Goal: Task Accomplishment & Management: Manage account settings

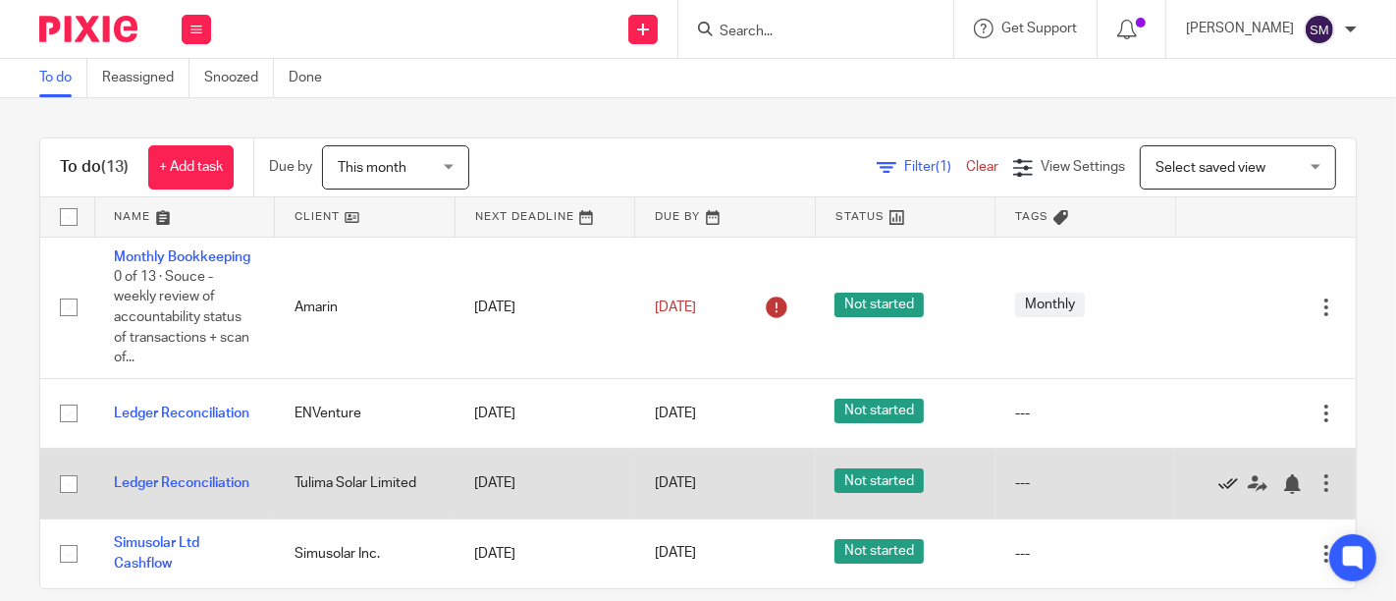
click at [1219, 494] on icon at bounding box center [1229, 484] width 20 height 20
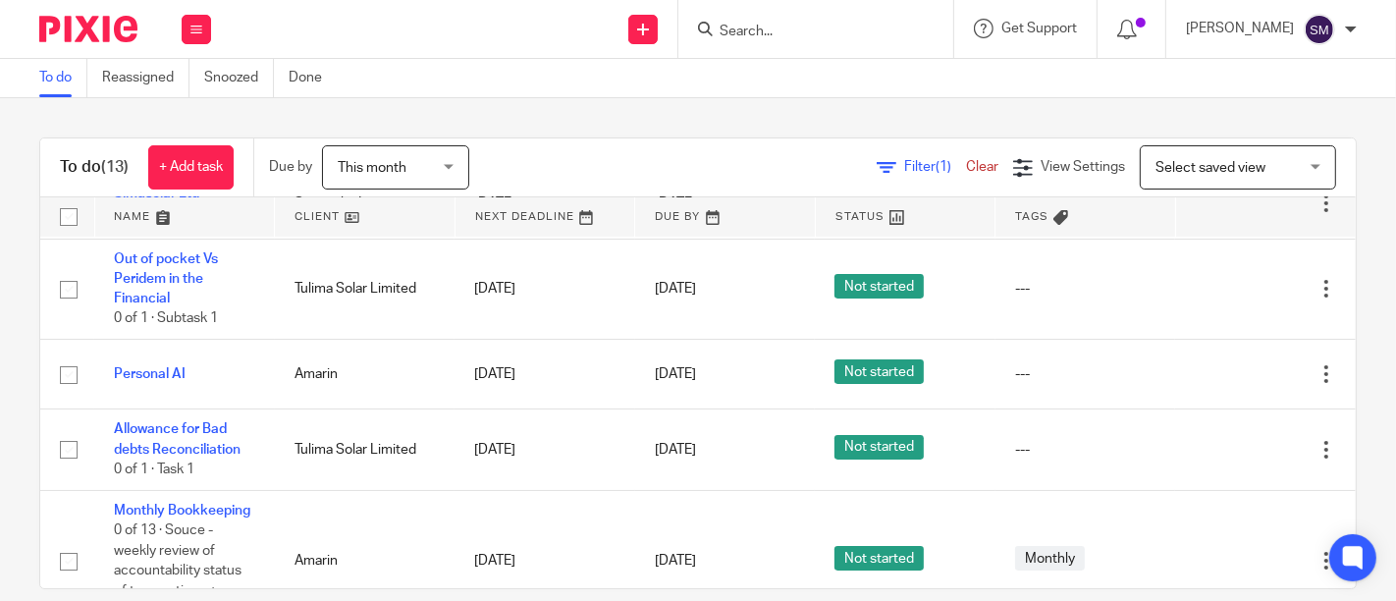
scroll to position [62, 0]
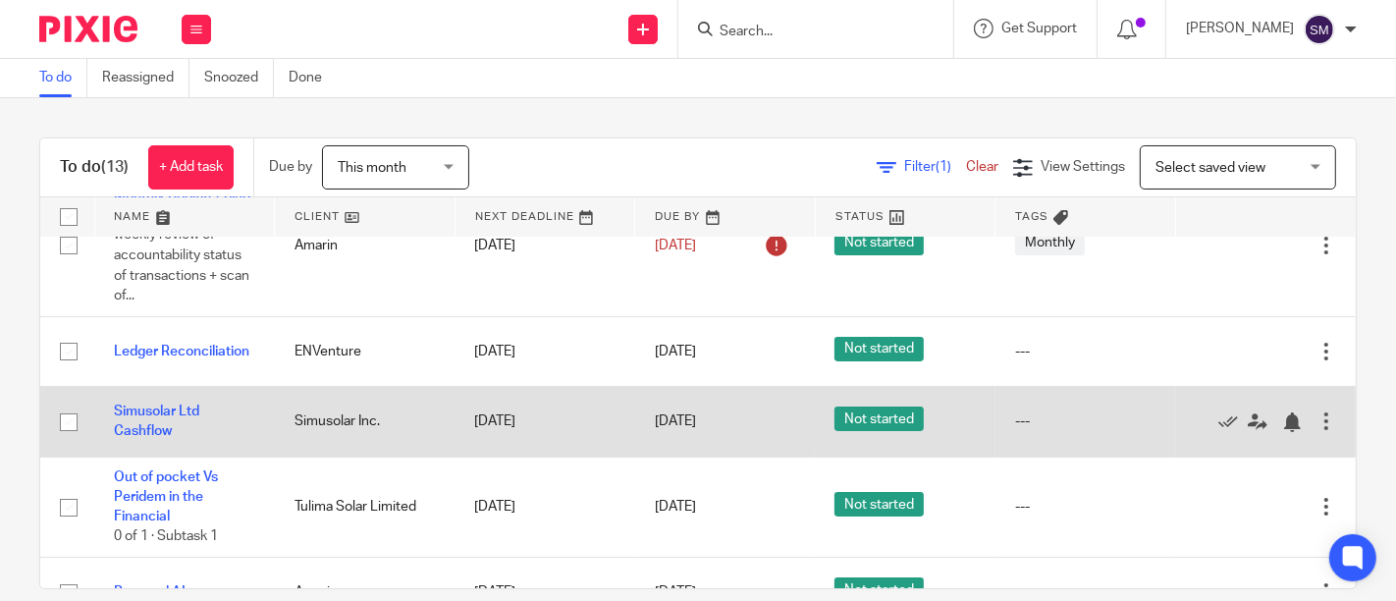
click at [1317, 431] on div at bounding box center [1327, 421] width 20 height 20
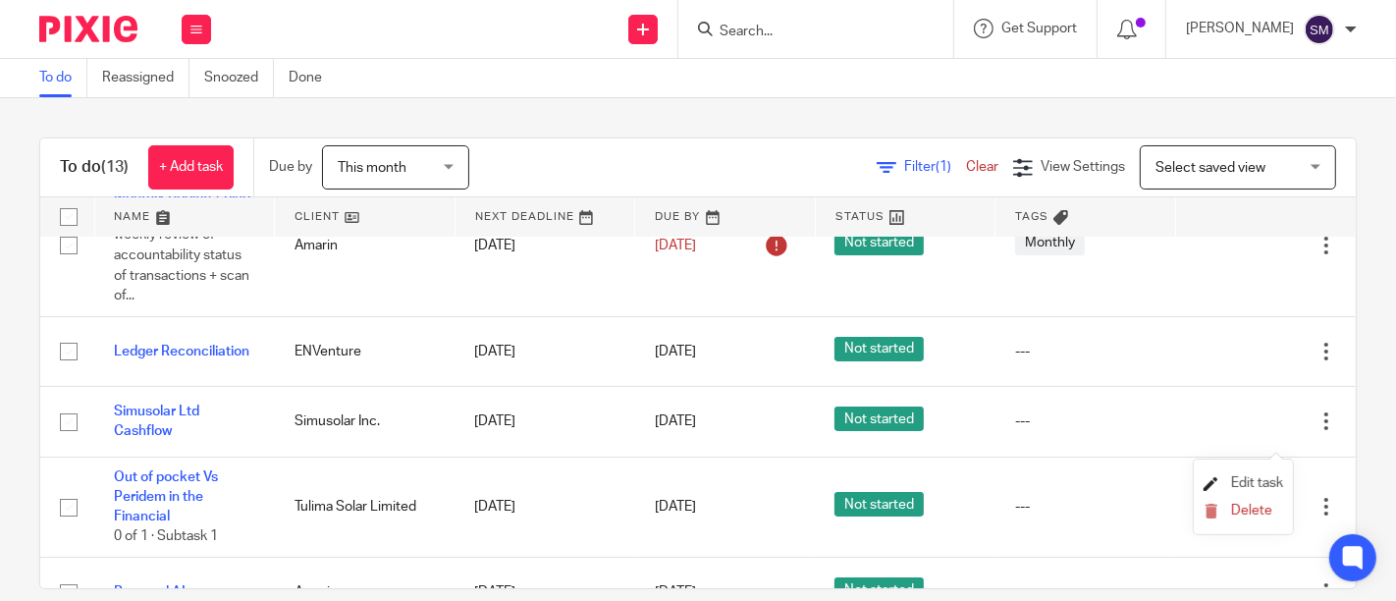
click at [1256, 481] on span "Edit task" at bounding box center [1257, 483] width 52 height 14
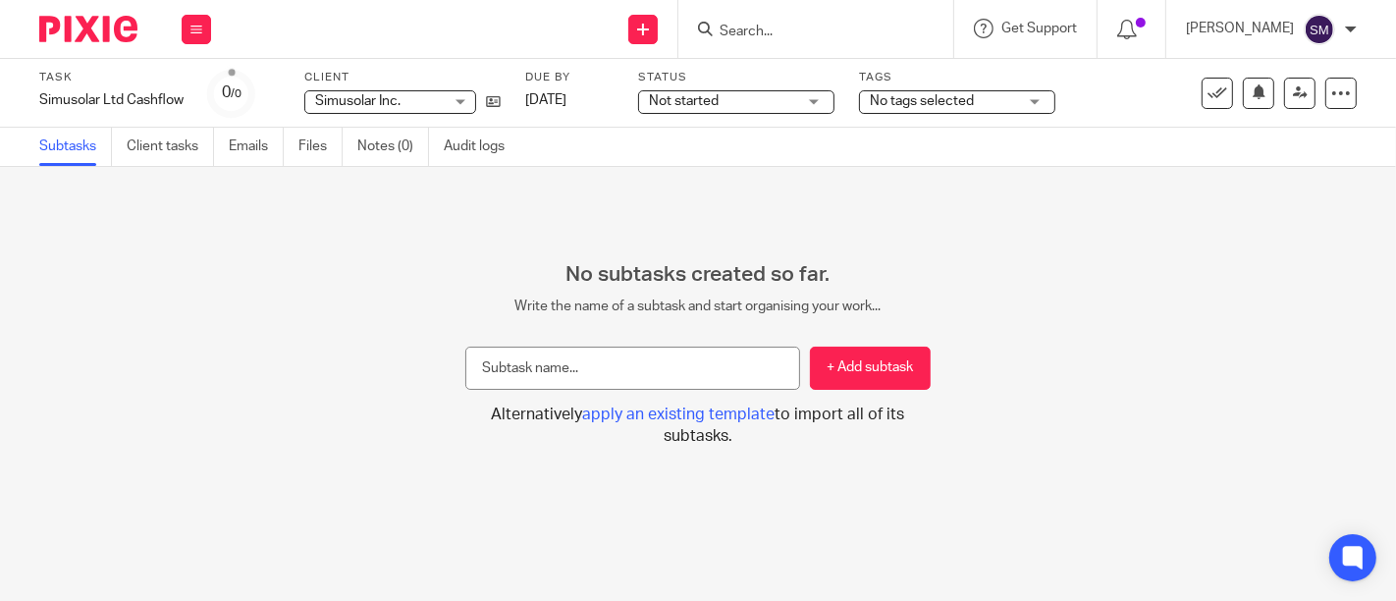
click at [766, 104] on span "Not started" at bounding box center [722, 101] width 147 height 21
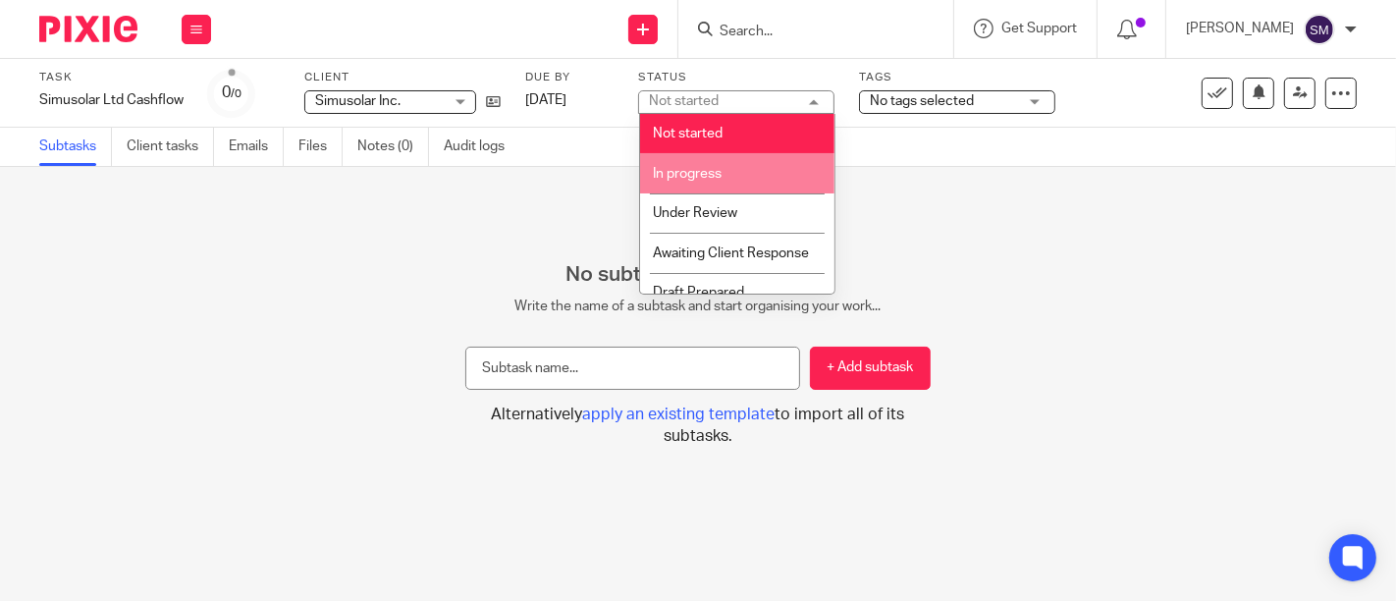
click at [737, 172] on li "In progress" at bounding box center [737, 173] width 194 height 40
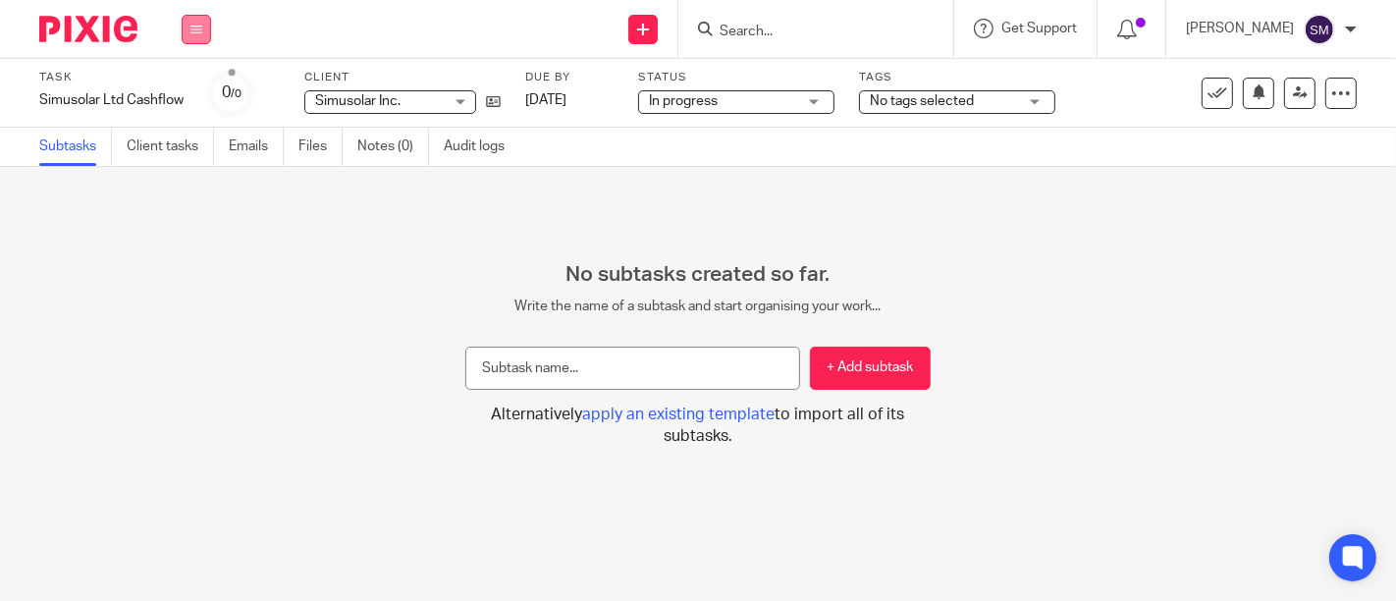
click at [187, 23] on button at bounding box center [196, 29] width 29 height 29
click at [194, 86] on link "Work" at bounding box center [187, 91] width 34 height 14
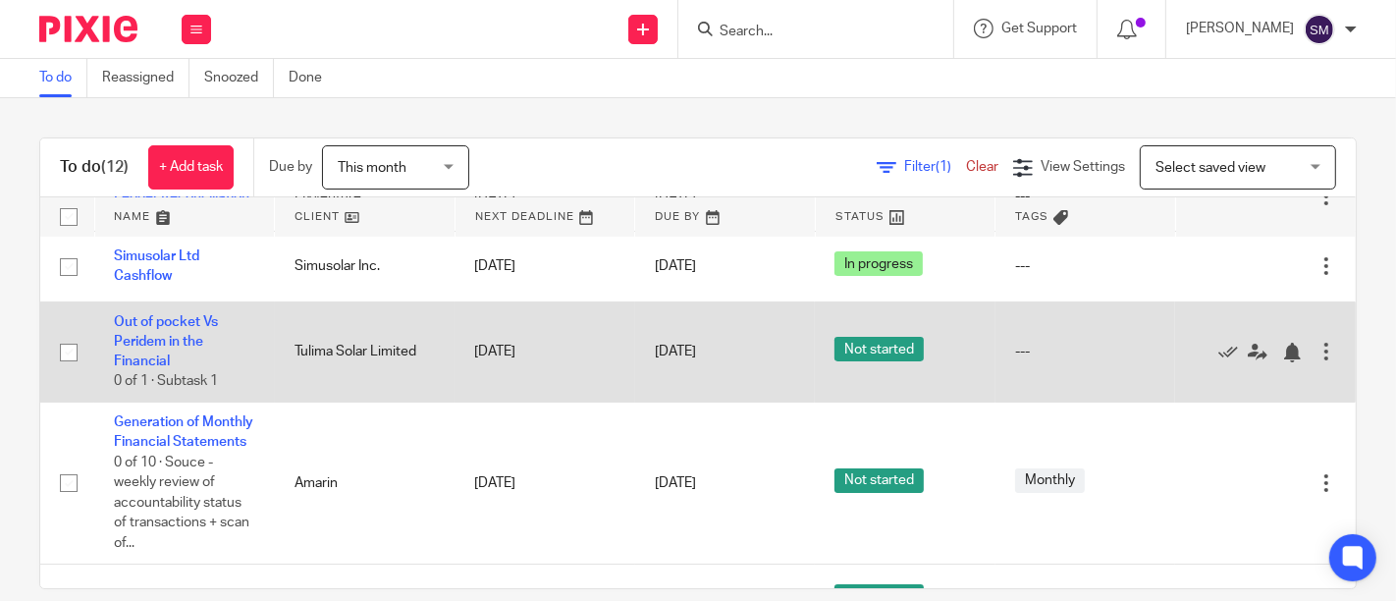
scroll to position [218, 0]
click at [1317, 360] on div at bounding box center [1327, 351] width 20 height 20
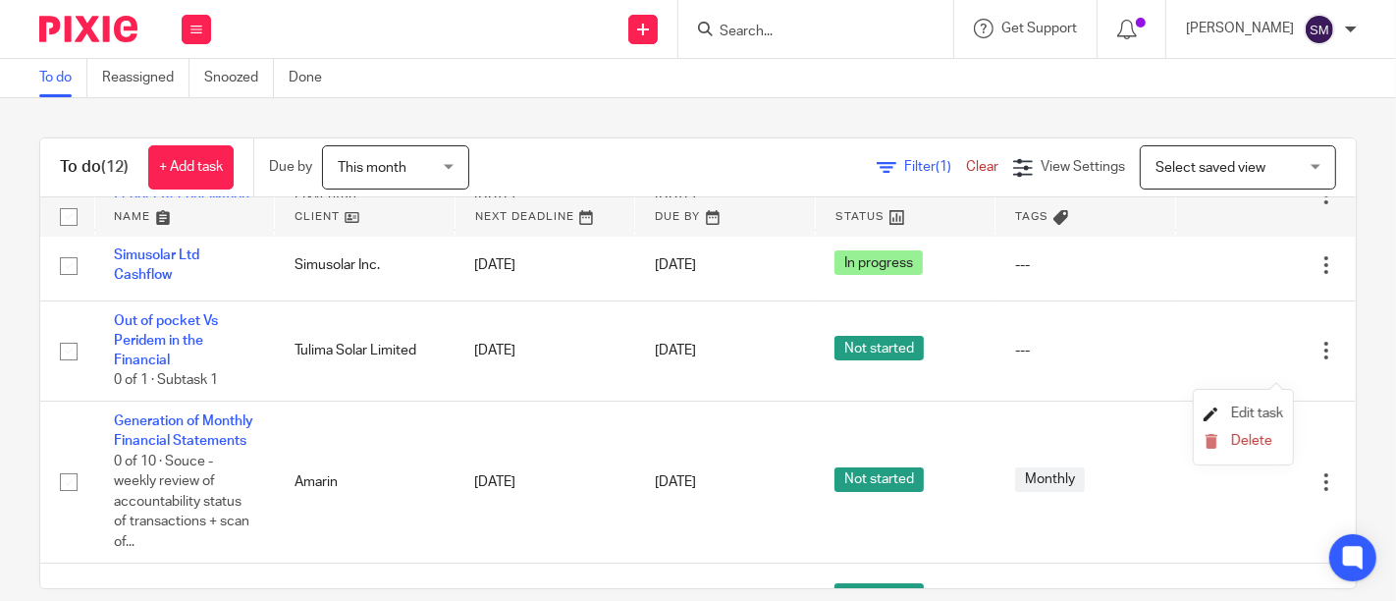
click at [1244, 410] on span "Edit task" at bounding box center [1257, 414] width 52 height 14
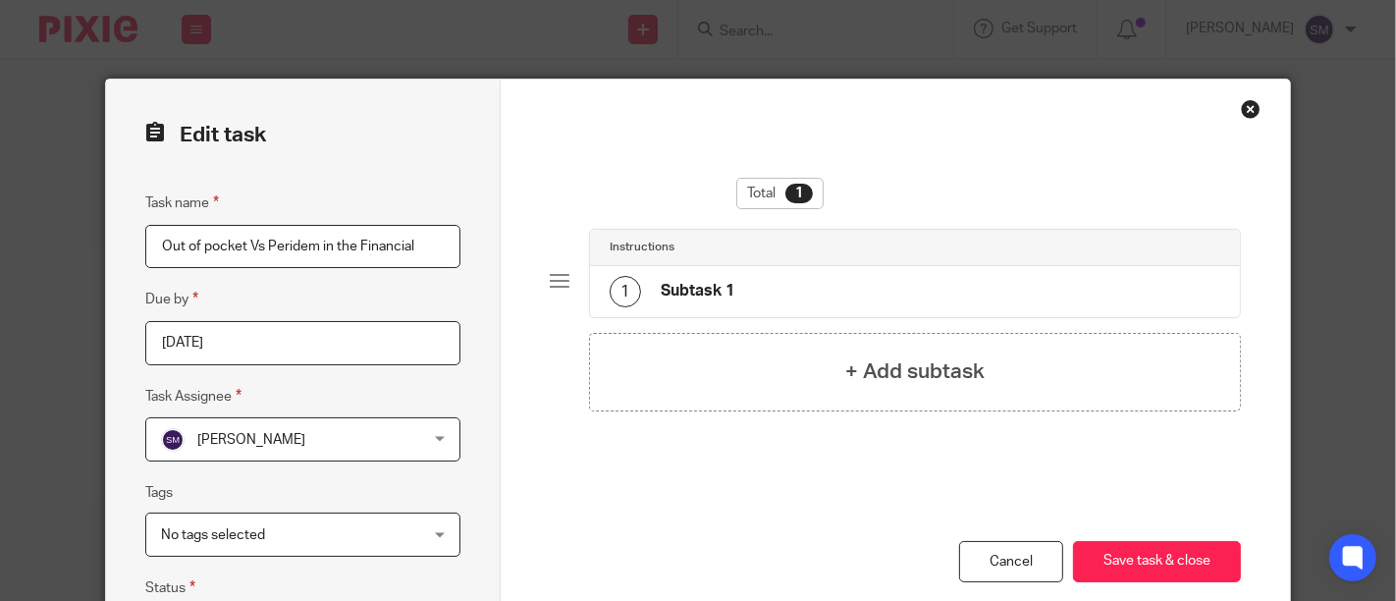
click at [1241, 116] on div "Close this dialog window" at bounding box center [1251, 109] width 20 height 20
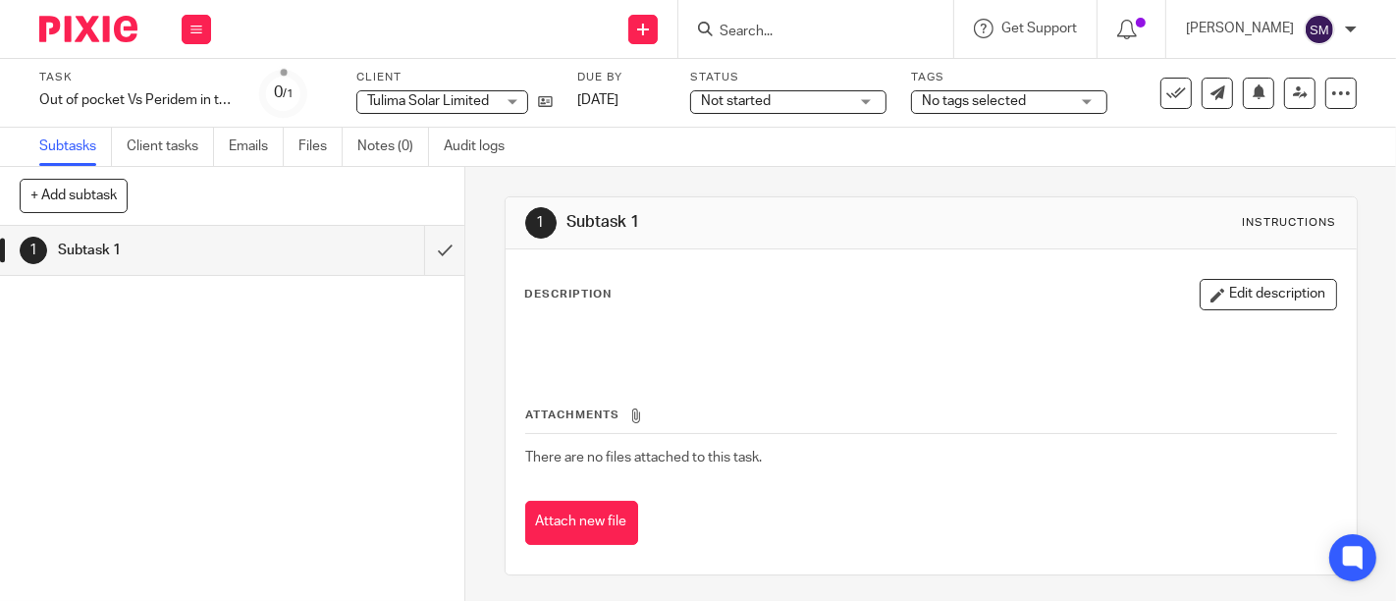
click at [791, 113] on div "Not started Not started" at bounding box center [788, 102] width 196 height 24
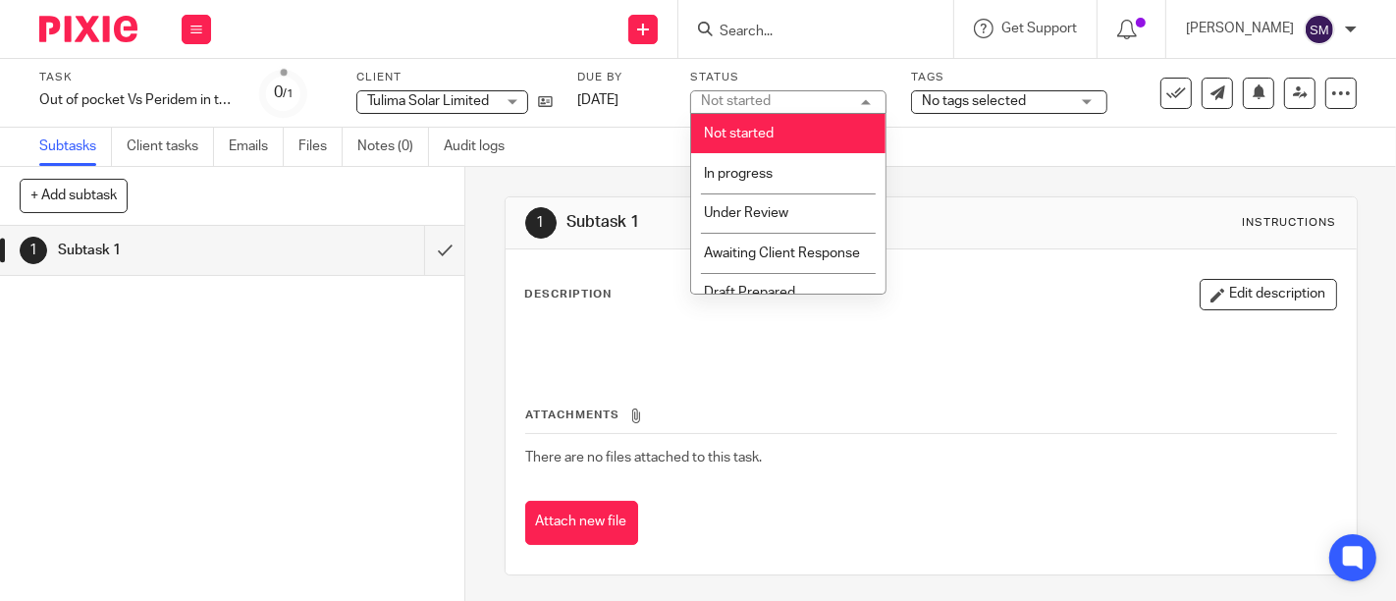
click at [797, 106] on div "Not started Not started" at bounding box center [788, 102] width 196 height 24
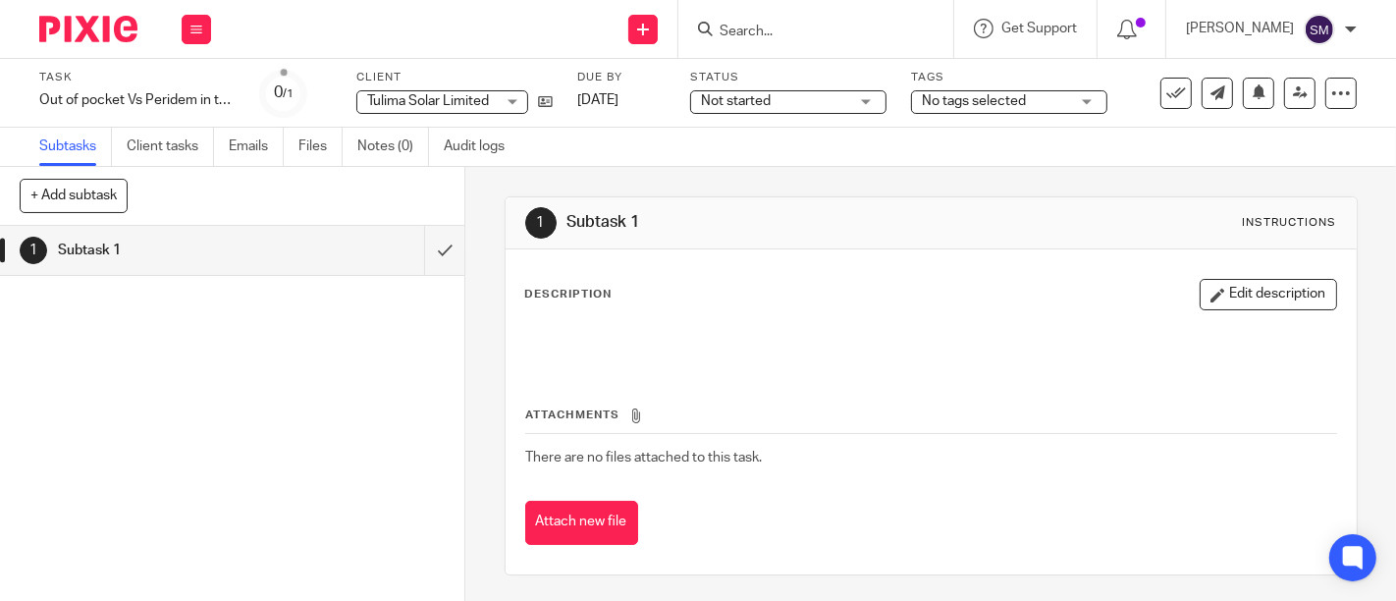
click at [797, 106] on span "Not started" at bounding box center [774, 101] width 147 height 21
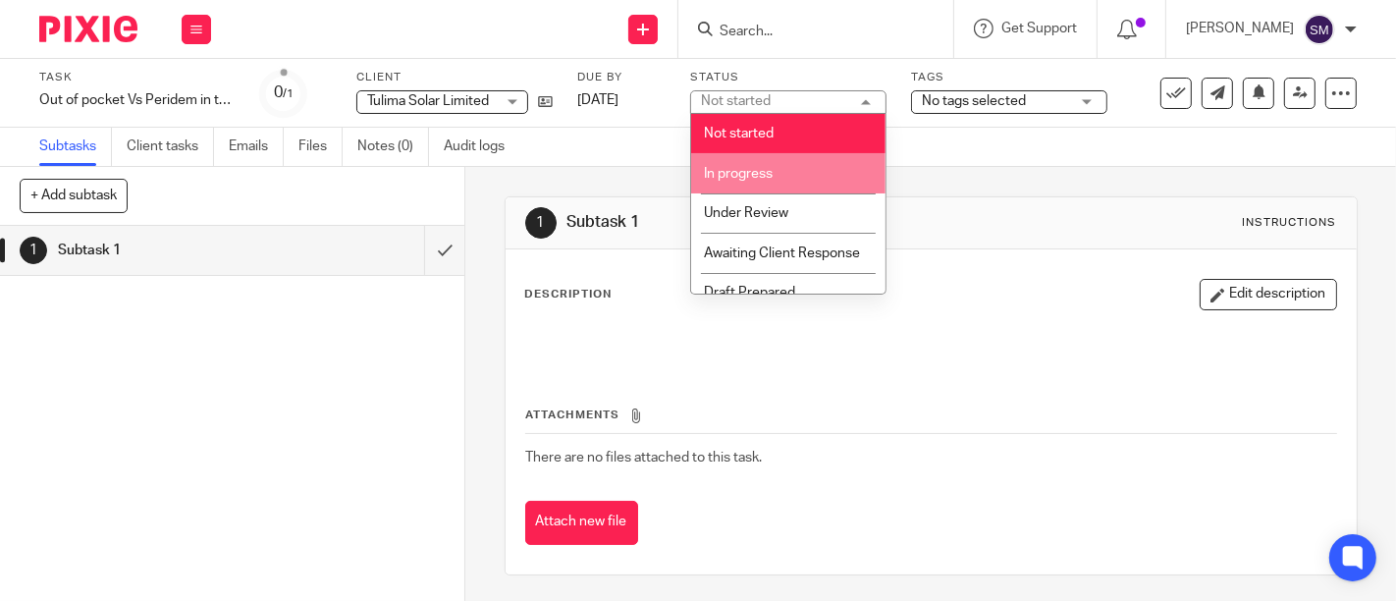
click at [775, 164] on li "In progress" at bounding box center [788, 173] width 194 height 40
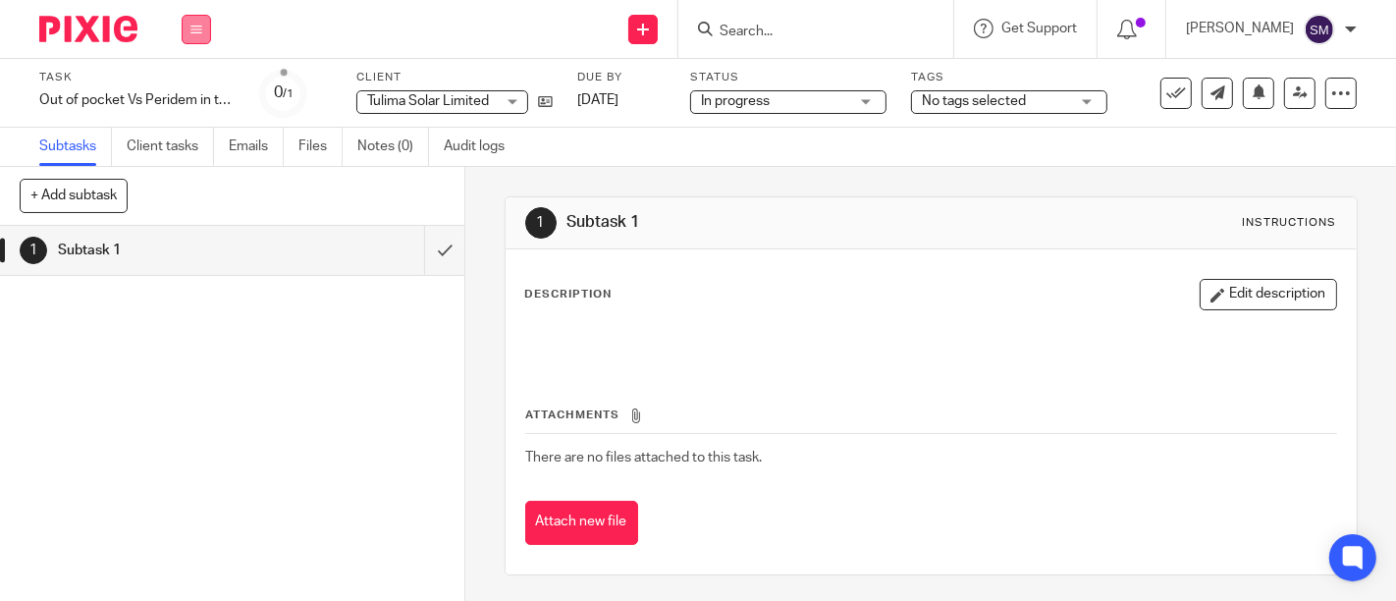
click at [182, 28] on button at bounding box center [196, 29] width 29 height 29
click at [196, 89] on link "Work" at bounding box center [187, 91] width 34 height 14
